Goal: Task Accomplishment & Management: Use online tool/utility

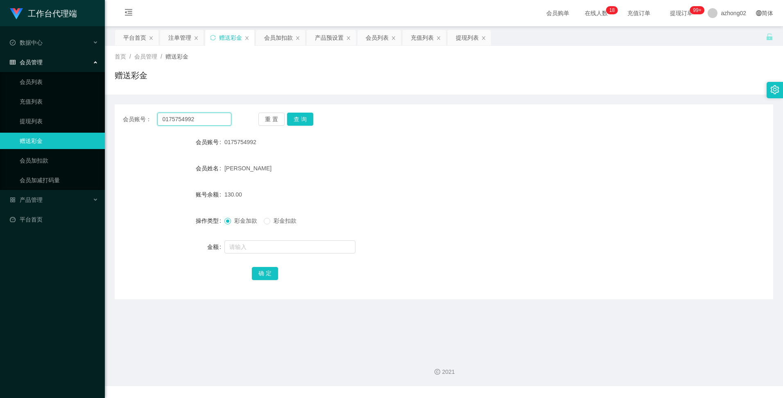
drag, startPoint x: 196, startPoint y: 122, endPoint x: 138, endPoint y: 117, distance: 58.3
click at [138, 117] on div "会员账号： 0175754992" at bounding box center [177, 119] width 108 height 13
paste input "Donut2626"
type input "Donut2626"
click at [295, 117] on button "查 询" at bounding box center [300, 119] width 26 height 13
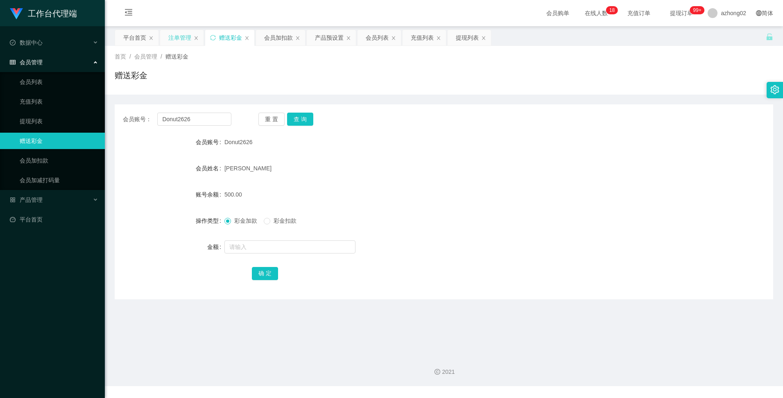
click at [185, 38] on div "注单管理" at bounding box center [179, 38] width 23 height 16
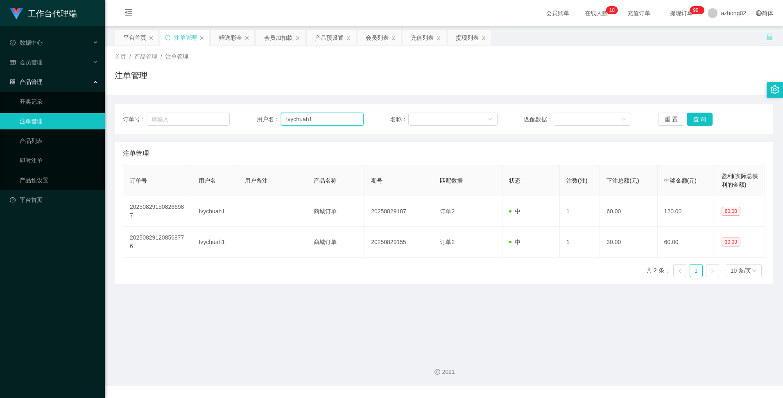
drag, startPoint x: 312, startPoint y: 120, endPoint x: 270, endPoint y: 118, distance: 41.4
click at [270, 118] on div "用户名： Ivychuah1" at bounding box center [310, 119] width 107 height 13
paste input "Donut2626"
type input "Donut2626"
click at [693, 122] on button "查 询" at bounding box center [699, 119] width 26 height 13
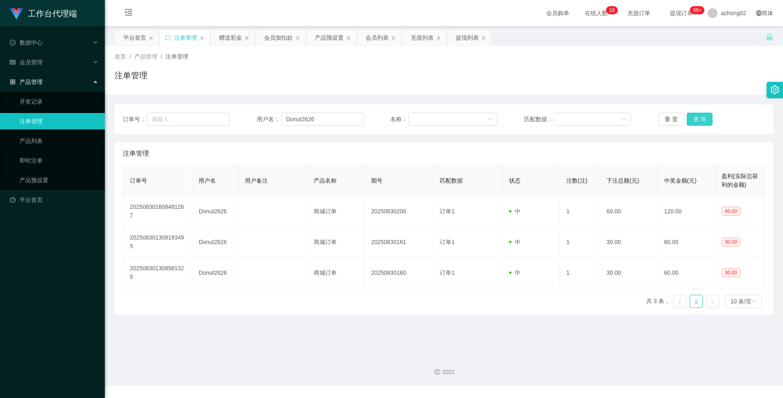
click at [697, 120] on button "查 询" at bounding box center [699, 119] width 26 height 13
click at [237, 34] on div "赠送彩金" at bounding box center [230, 38] width 23 height 16
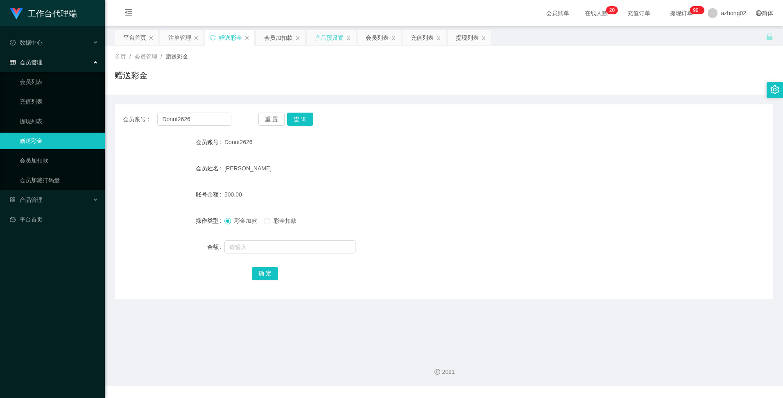
click at [336, 39] on div "产品预设置" at bounding box center [329, 38] width 29 height 16
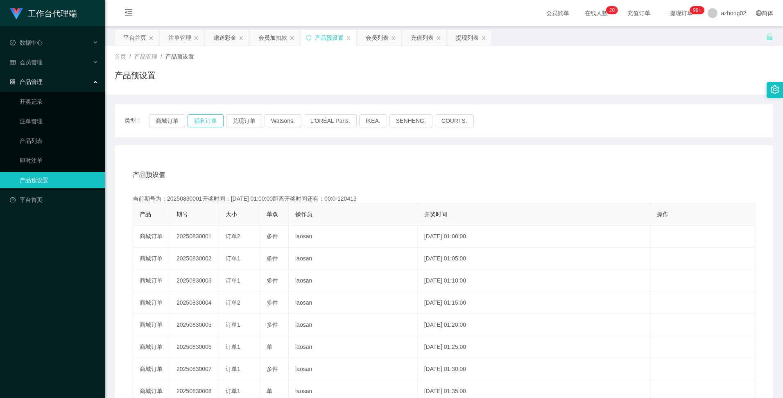
click at [213, 118] on button "福利订单" at bounding box center [205, 120] width 36 height 13
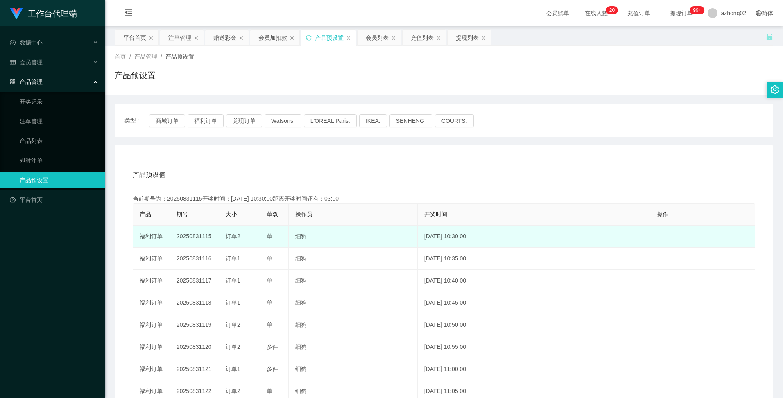
click at [195, 237] on td "20250831115" at bounding box center [194, 237] width 49 height 22
copy td "20250831115"
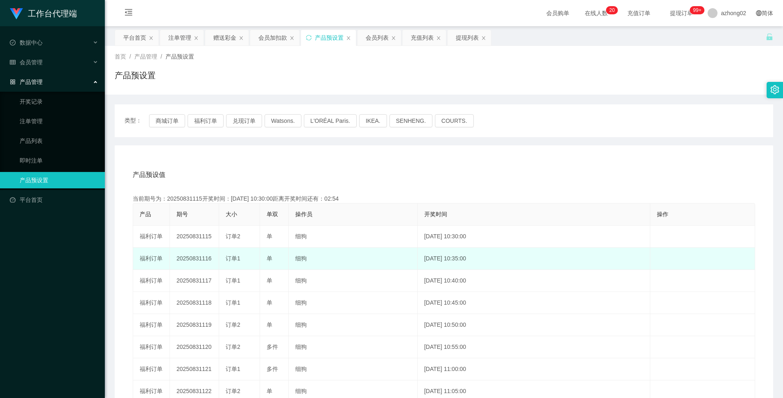
click at [197, 259] on td "20250831116" at bounding box center [194, 259] width 49 height 22
copy td "20250831116"
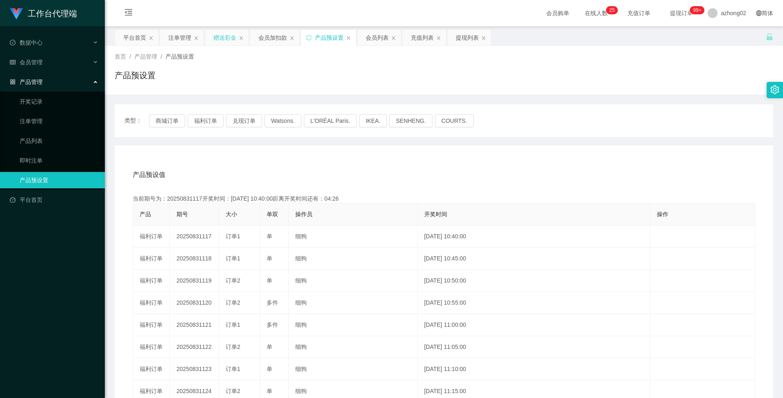
click at [215, 34] on div "赠送彩金" at bounding box center [224, 38] width 23 height 16
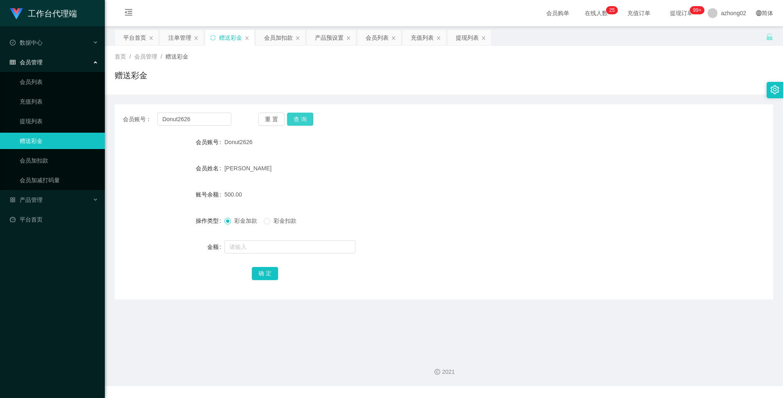
click at [302, 122] on button "查 询" at bounding box center [300, 119] width 26 height 13
